Goal: Task Accomplishment & Management: Complete application form

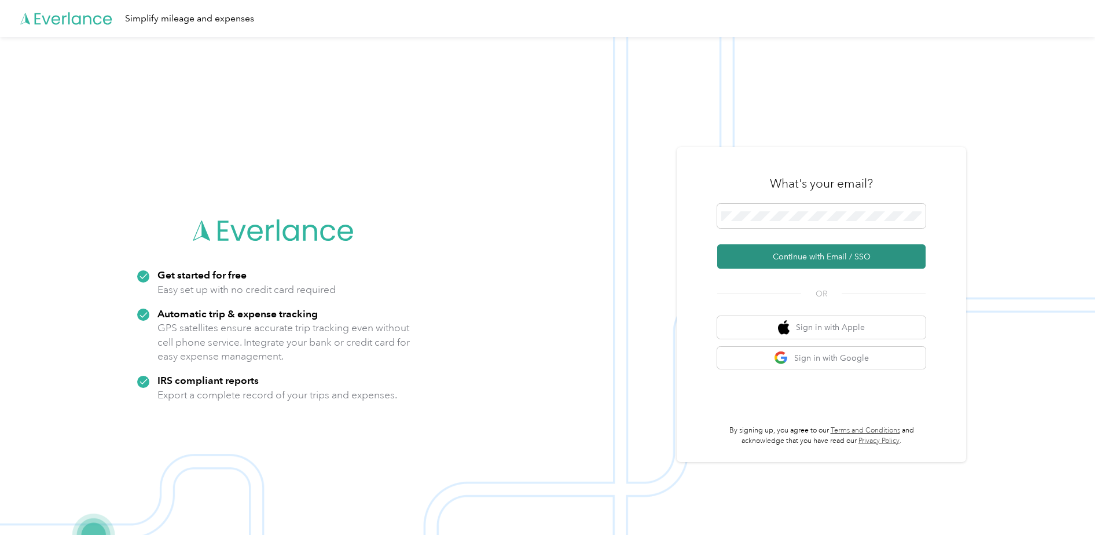
click at [794, 255] on button "Continue with Email / SSO" at bounding box center [821, 256] width 208 height 24
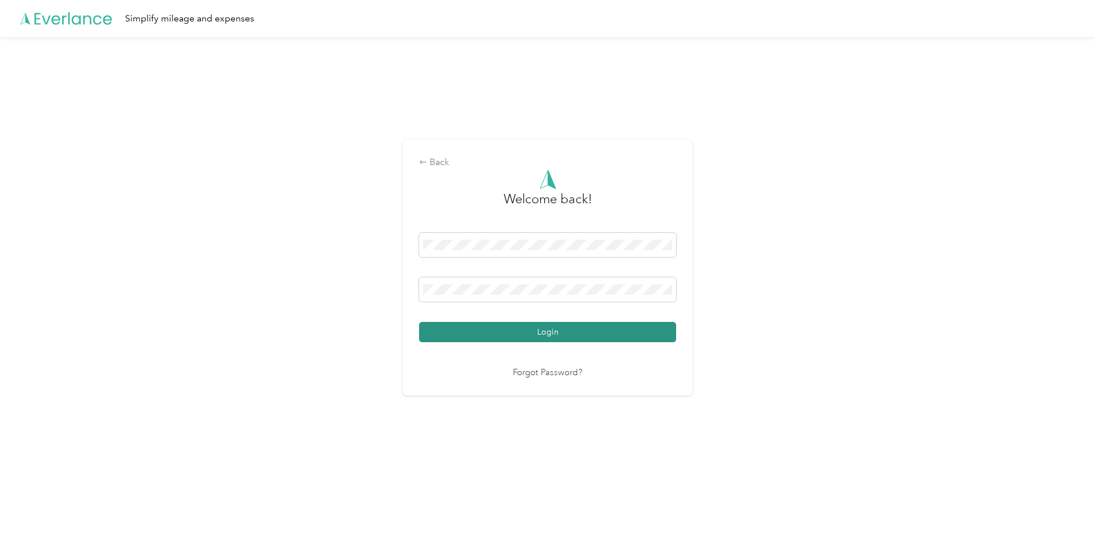
click at [572, 332] on button "Login" at bounding box center [547, 332] width 257 height 20
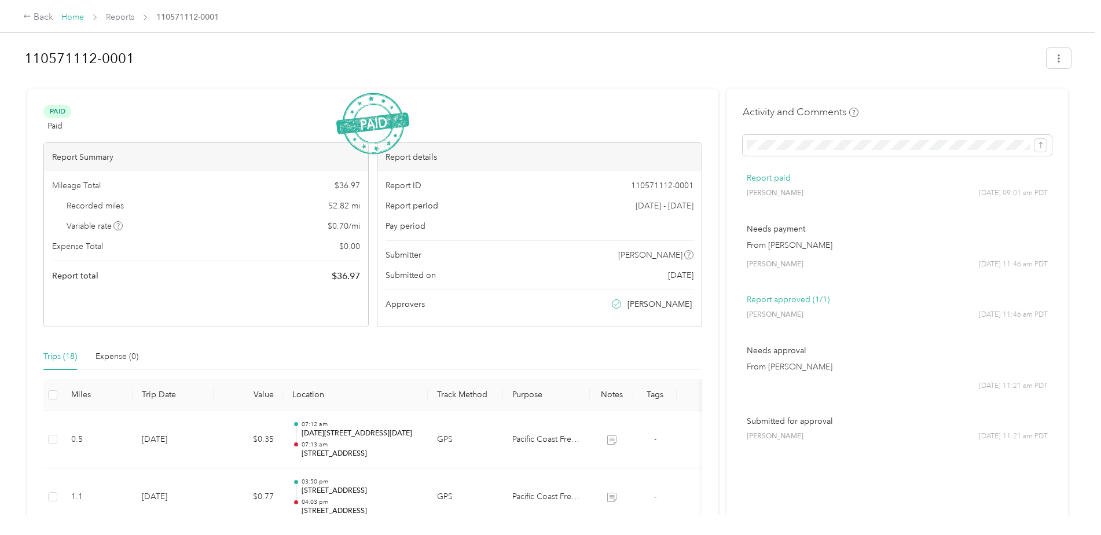
click at [76, 20] on link "Home" at bounding box center [72, 17] width 23 height 10
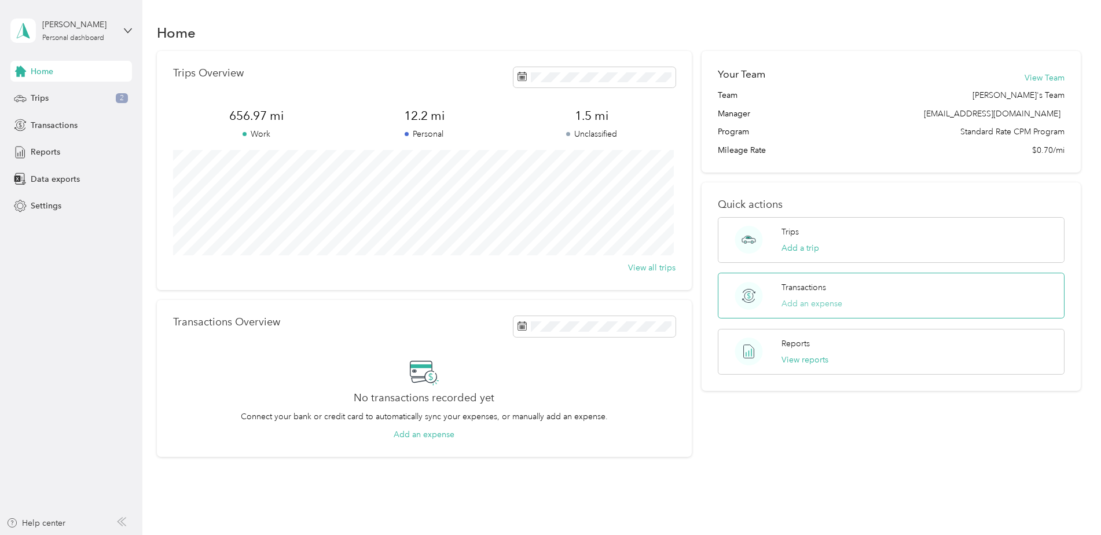
click at [795, 300] on button "Add an expense" at bounding box center [811, 304] width 61 height 12
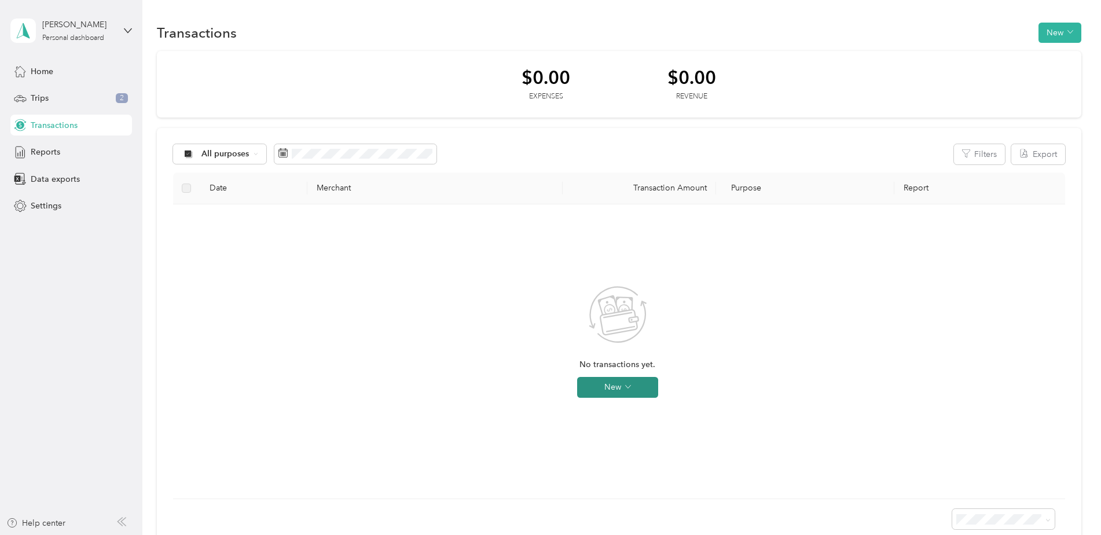
click at [623, 383] on button "New" at bounding box center [617, 387] width 81 height 21
click at [631, 408] on span "Expense" at bounding box center [633, 409] width 31 height 12
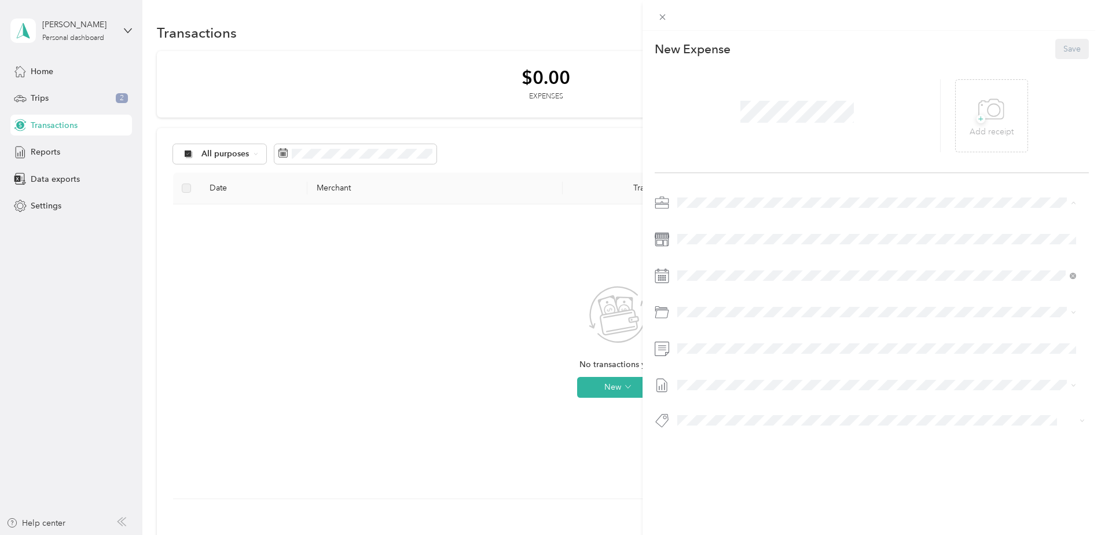
click at [45, 70] on div "This expense cannot be edited because it is either under review, approved, or p…" at bounding box center [550, 267] width 1101 height 535
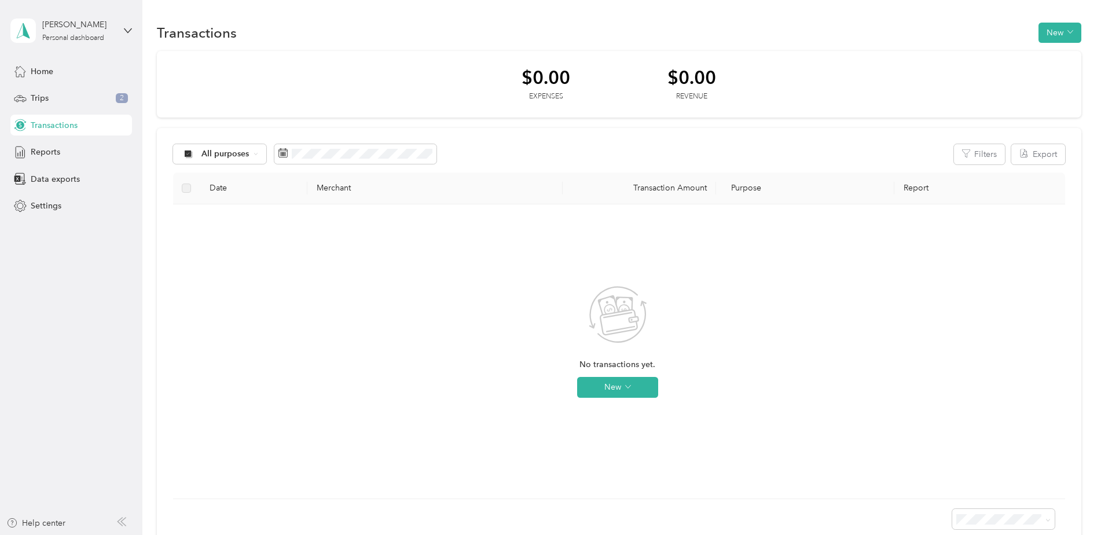
click at [45, 70] on span "Home" at bounding box center [42, 71] width 23 height 12
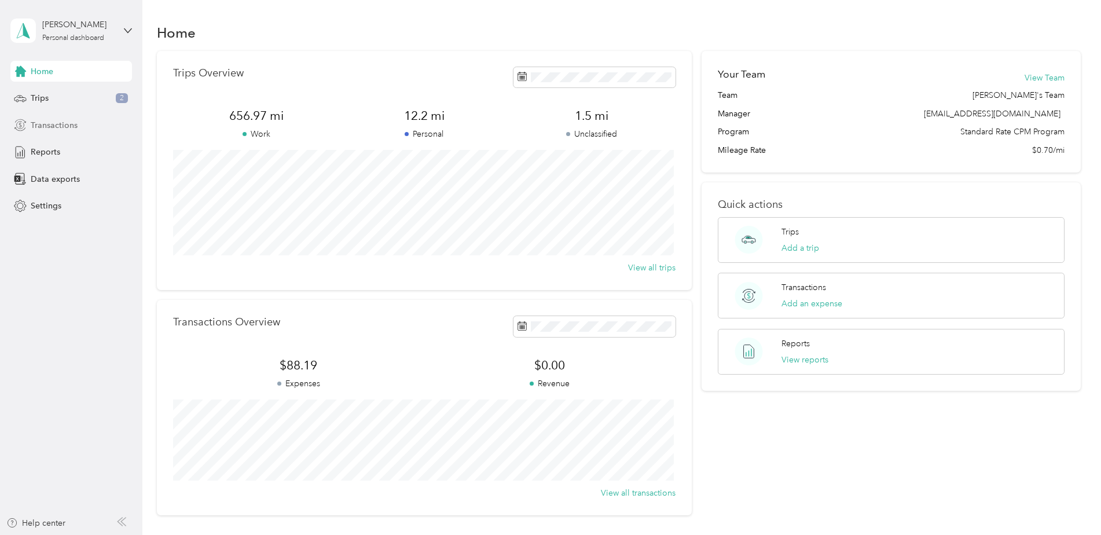
click at [43, 123] on span "Transactions" at bounding box center [54, 125] width 47 height 12
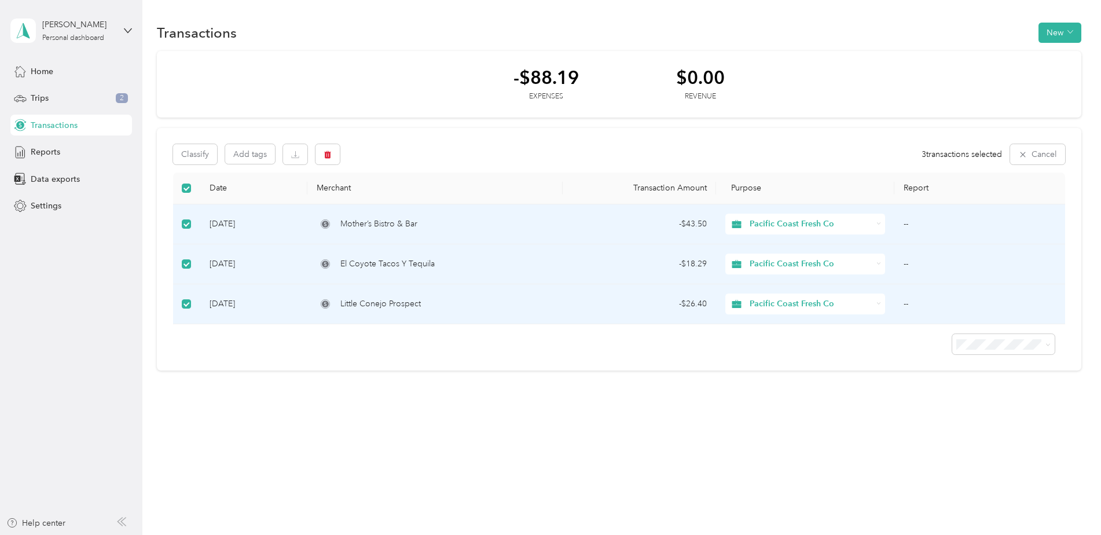
click at [236, 221] on td "[DATE]" at bounding box center [253, 224] width 107 height 40
click at [381, 223] on span "Mother’s Bistro & Bar" at bounding box center [378, 224] width 77 height 13
click at [221, 221] on td "[DATE]" at bounding box center [253, 224] width 107 height 40
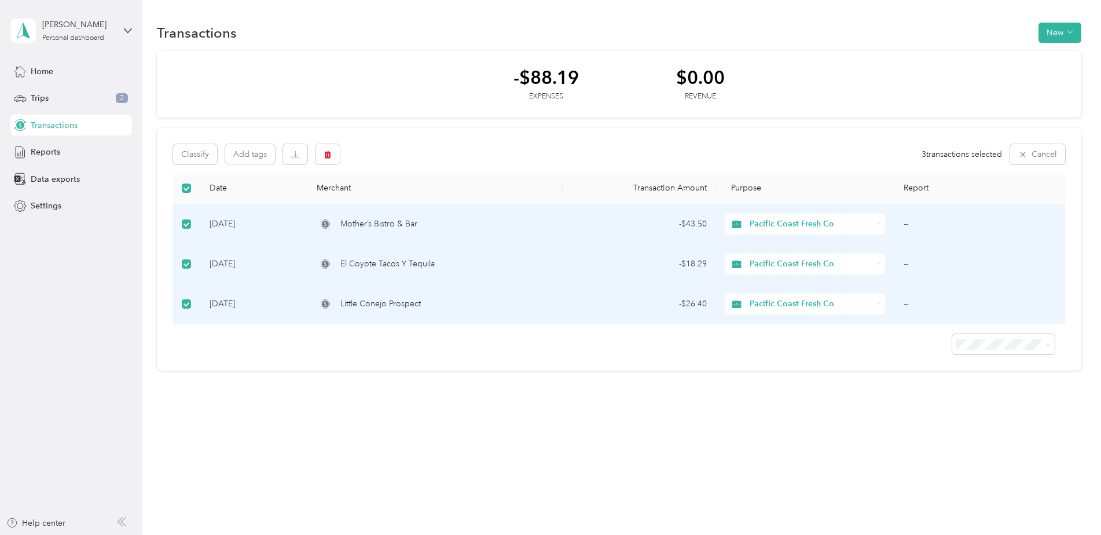
drag, startPoint x: 221, startPoint y: 221, endPoint x: 252, endPoint y: 226, distance: 31.0
click at [249, 225] on td "[DATE]" at bounding box center [253, 224] width 107 height 40
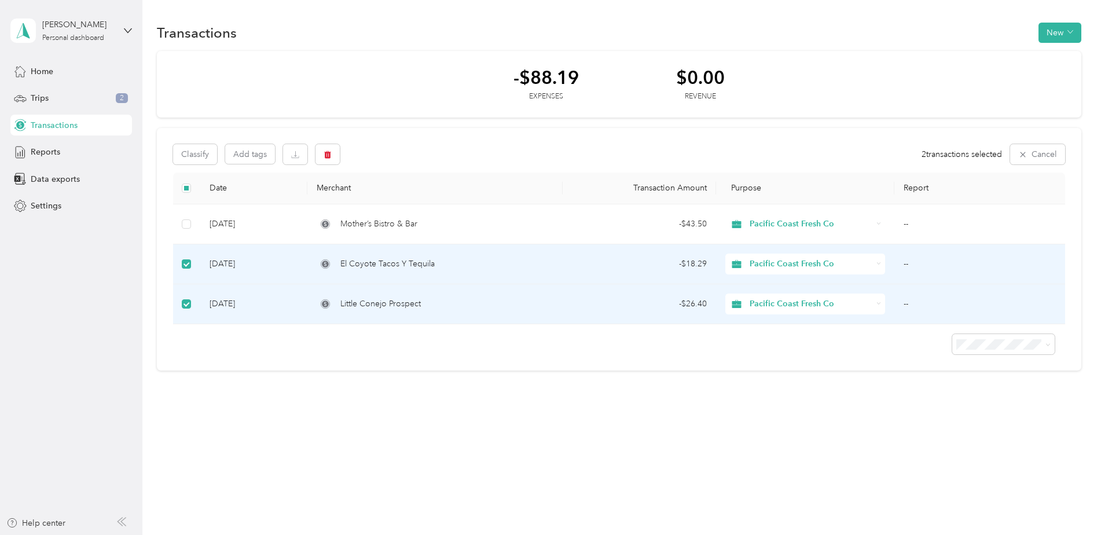
click at [188, 258] on label at bounding box center [186, 264] width 9 height 13
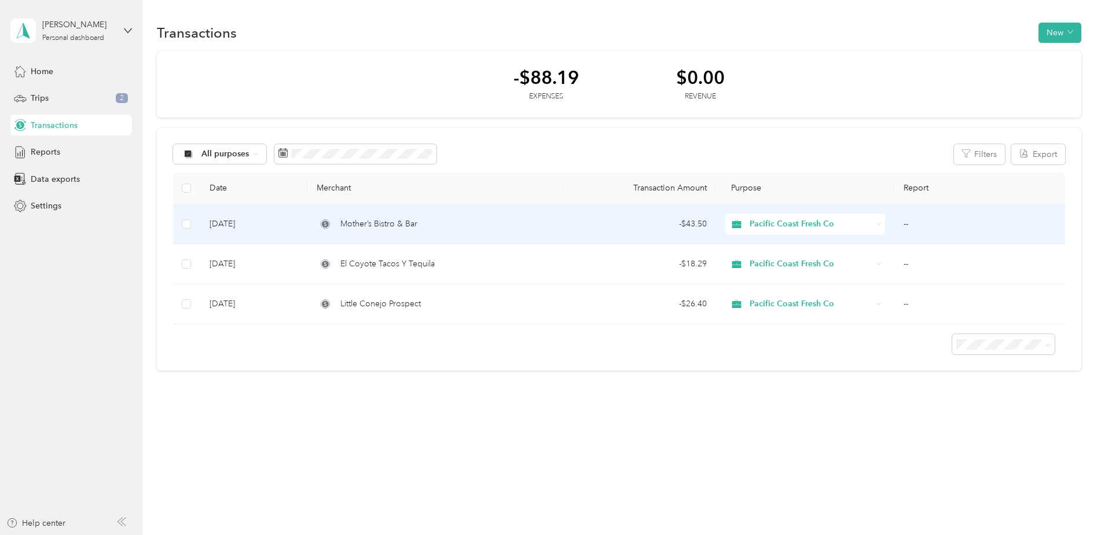
click at [241, 221] on td "[DATE]" at bounding box center [253, 224] width 107 height 40
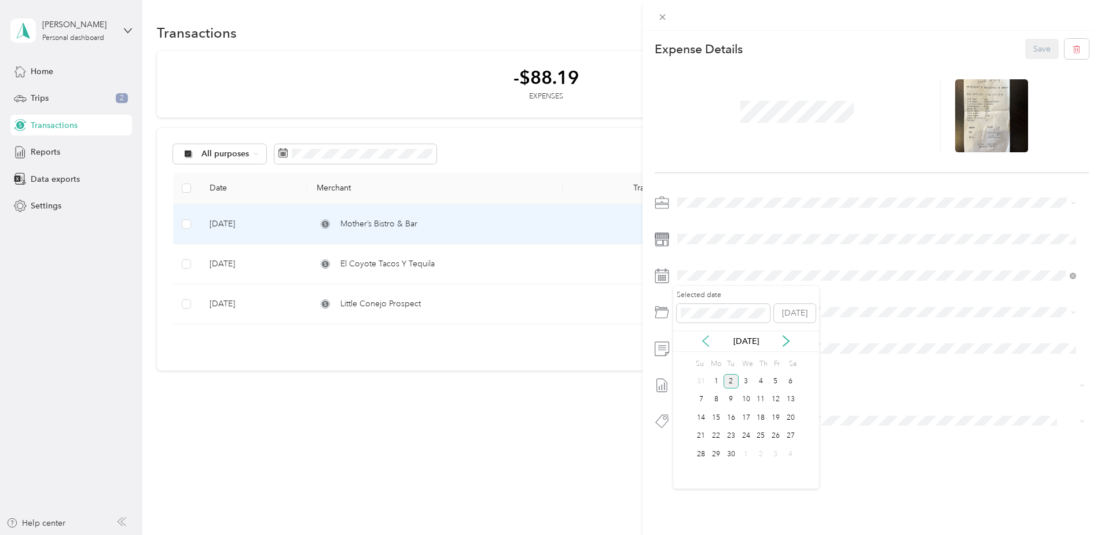
click at [703, 343] on icon at bounding box center [706, 341] width 12 height 12
click at [747, 454] on div "27" at bounding box center [746, 454] width 15 height 14
click at [1034, 45] on button "Save" at bounding box center [1042, 49] width 34 height 20
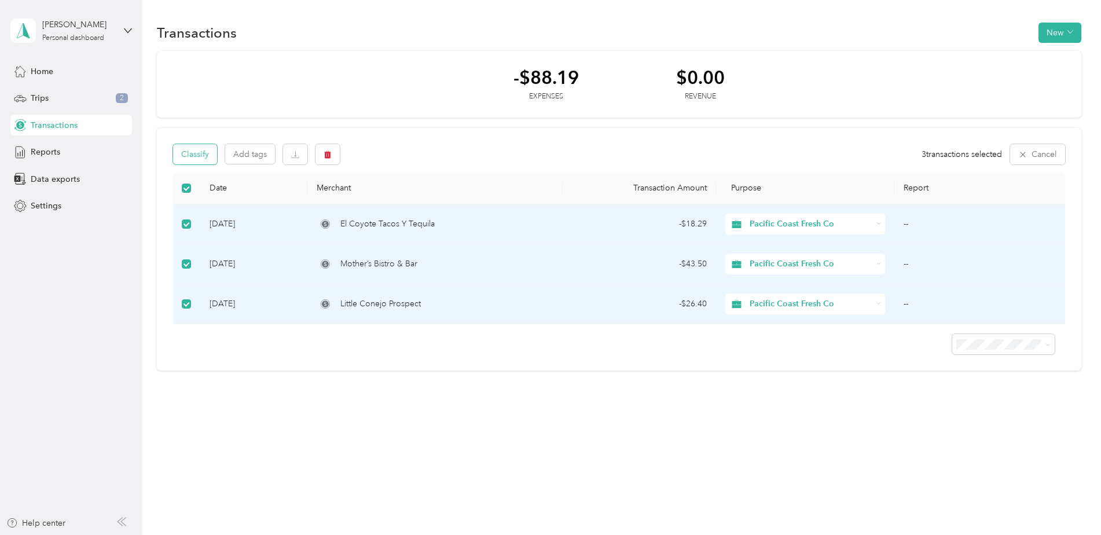
click at [190, 156] on button "Classify" at bounding box center [195, 154] width 44 height 20
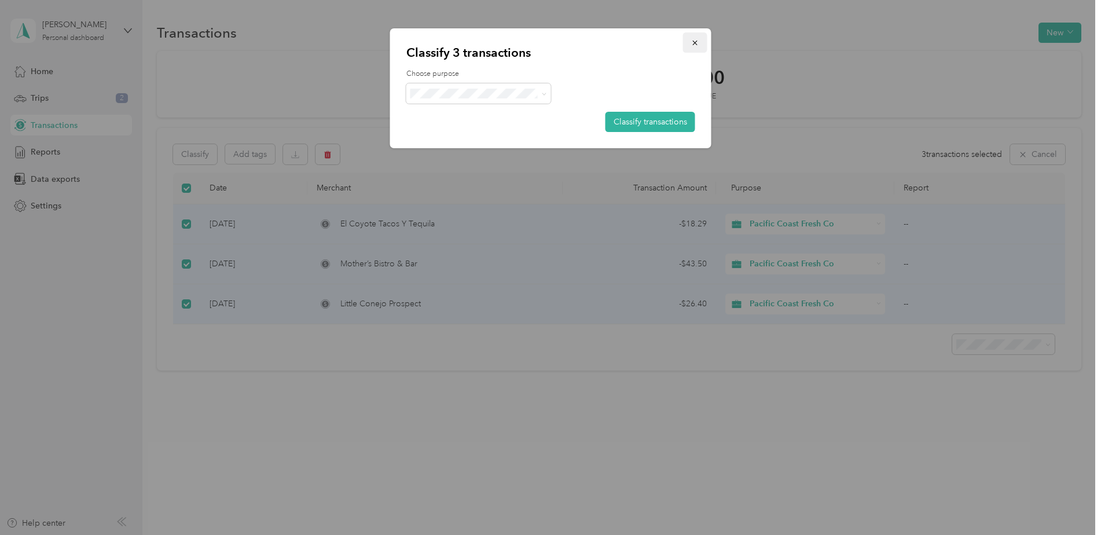
click at [693, 42] on icon "button" at bounding box center [694, 43] width 5 height 5
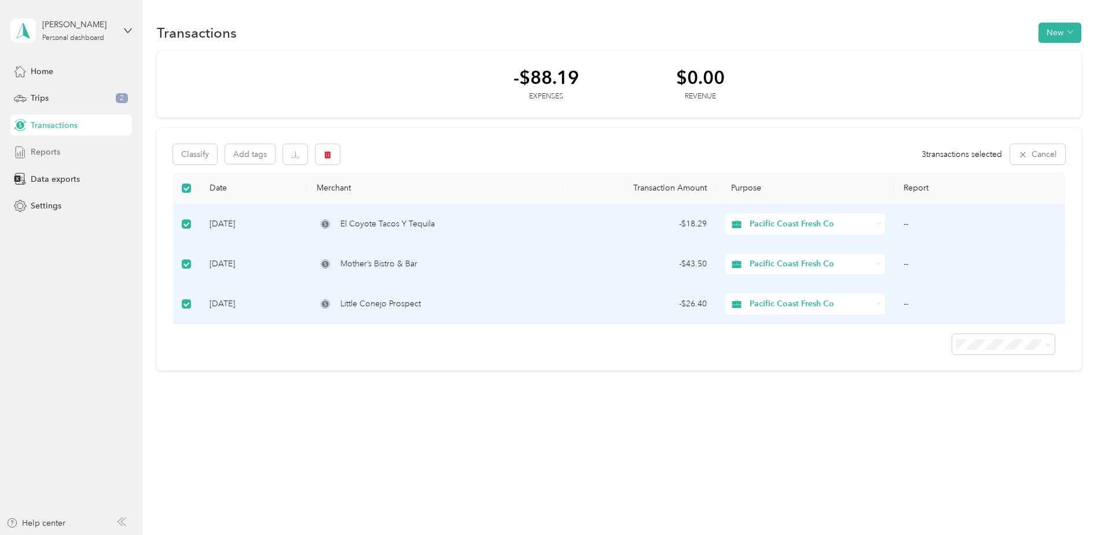
click at [39, 154] on span "Reports" at bounding box center [46, 152] width 30 height 12
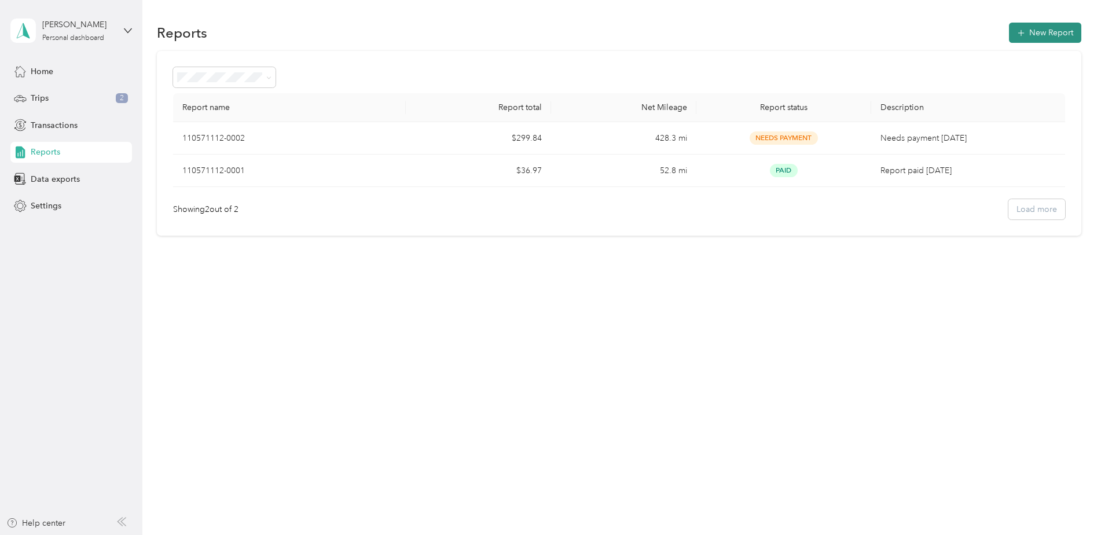
click at [1043, 34] on button "New Report" at bounding box center [1045, 33] width 72 height 20
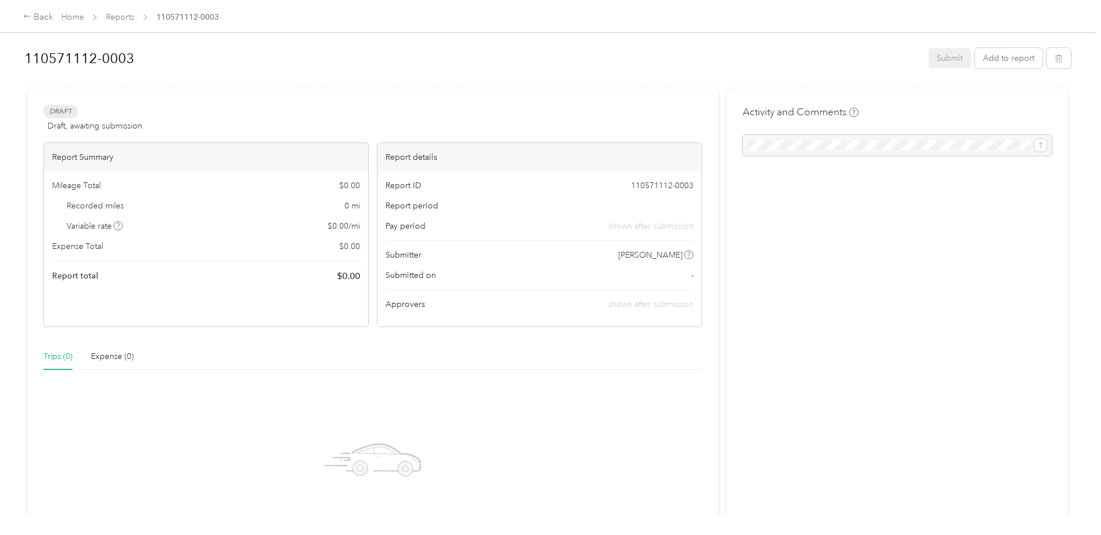
click at [774, 144] on div at bounding box center [897, 145] width 309 height 21
click at [761, 149] on div at bounding box center [897, 145] width 309 height 21
click at [107, 357] on div "Expense (0)" at bounding box center [112, 356] width 43 height 13
click at [1005, 58] on button "Add to report" at bounding box center [1009, 58] width 68 height 20
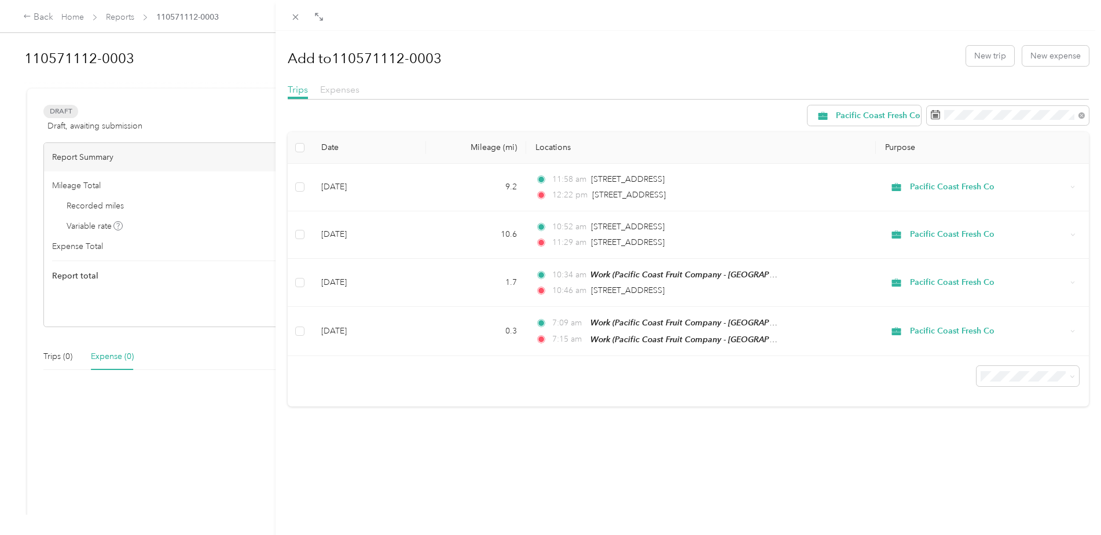
click at [332, 87] on span "Expenses" at bounding box center [339, 89] width 39 height 11
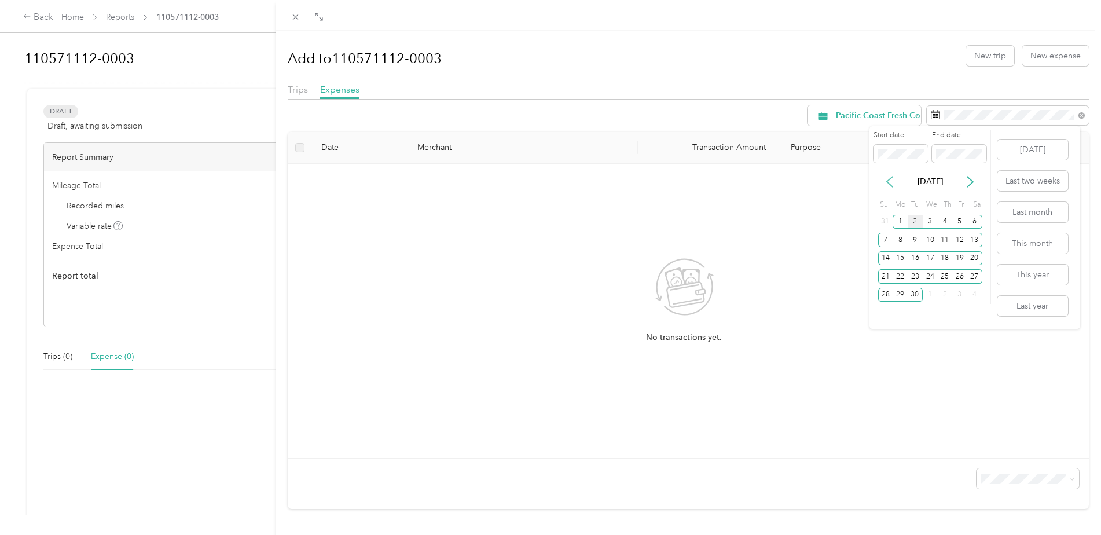
click at [892, 183] on icon at bounding box center [890, 182] width 12 height 12
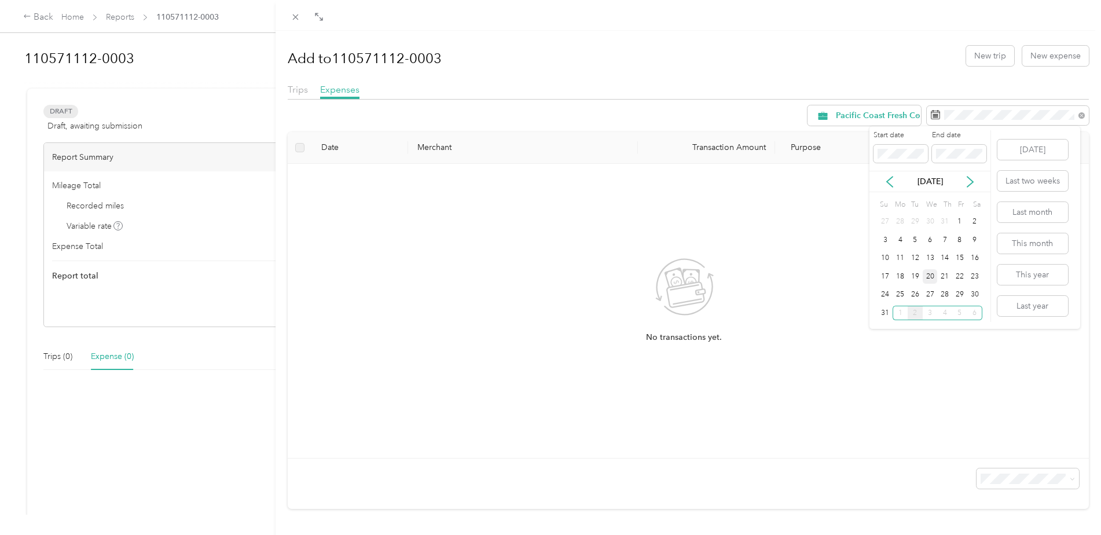
click at [930, 274] on div "20" at bounding box center [930, 276] width 15 height 14
click at [970, 184] on icon at bounding box center [970, 182] width 6 height 10
click at [917, 221] on div "2" at bounding box center [915, 222] width 15 height 14
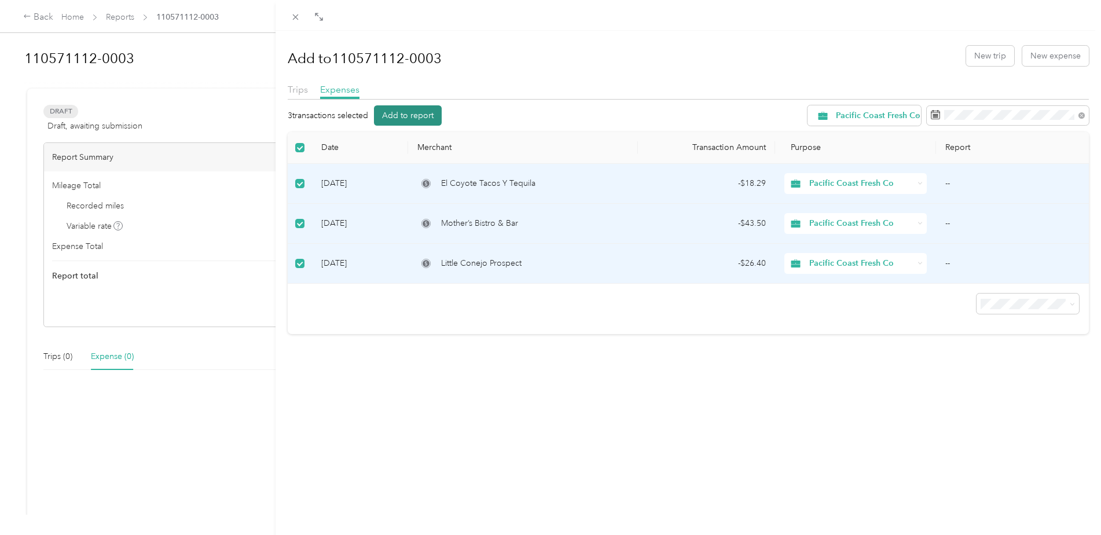
click at [414, 113] on button "Add to report" at bounding box center [408, 115] width 68 height 20
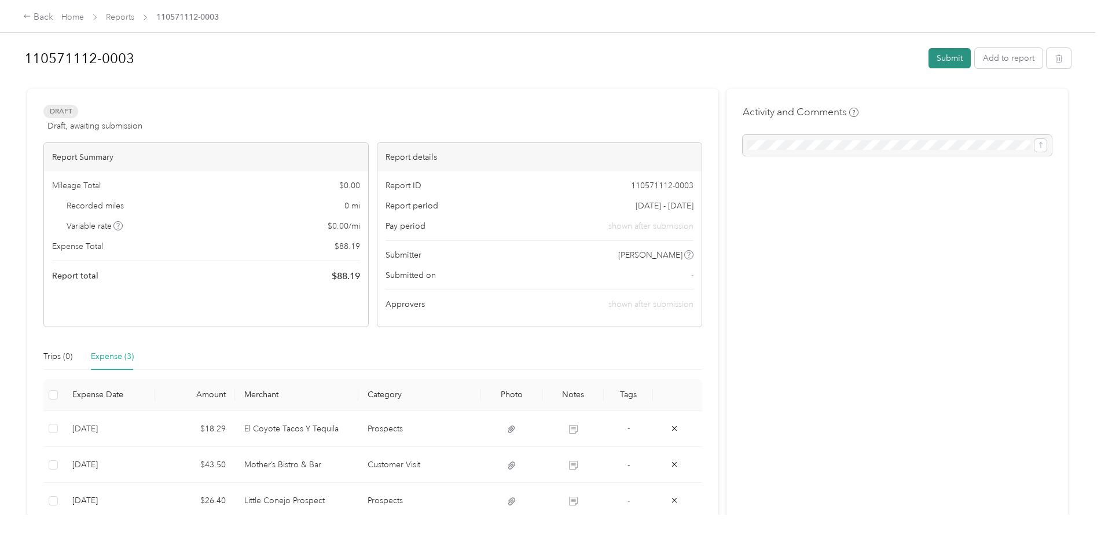
click at [942, 55] on button "Submit" at bounding box center [949, 58] width 42 height 20
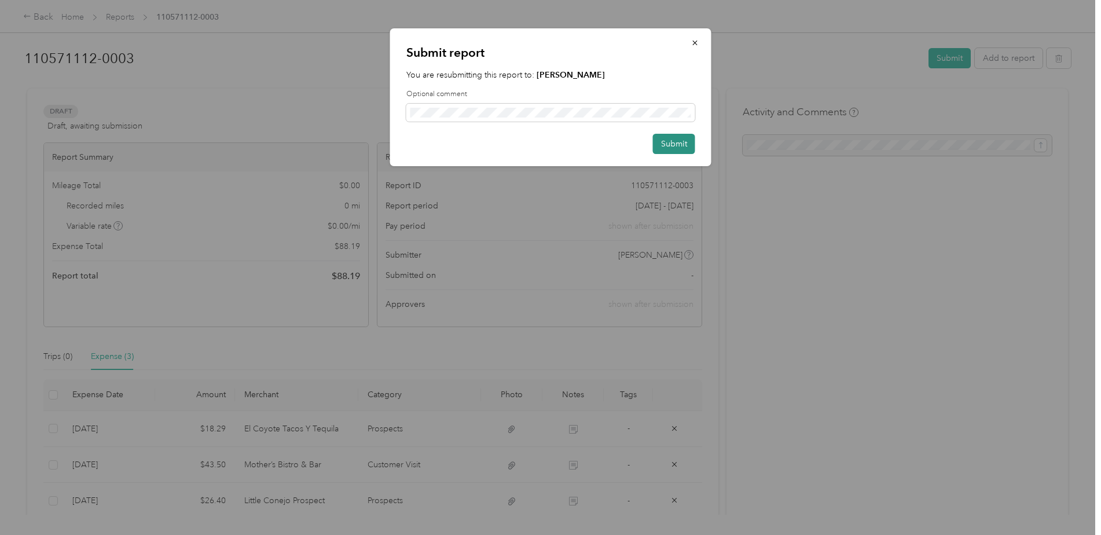
click at [674, 144] on button "Submit" at bounding box center [674, 144] width 42 height 20
